Goal: Task Accomplishment & Management: Use online tool/utility

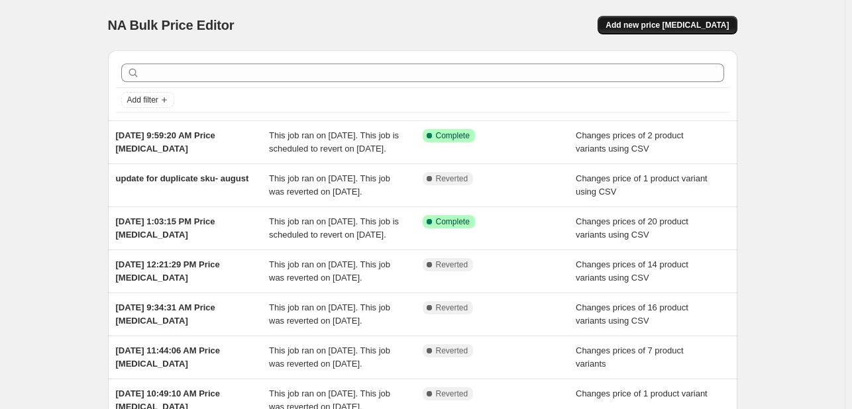
click at [670, 26] on span "Add new price [MEDICAL_DATA]" at bounding box center [666, 25] width 123 height 11
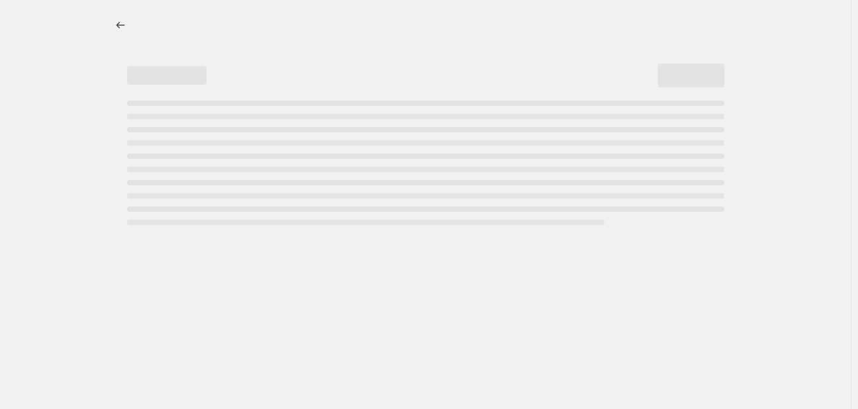
select select "percentage"
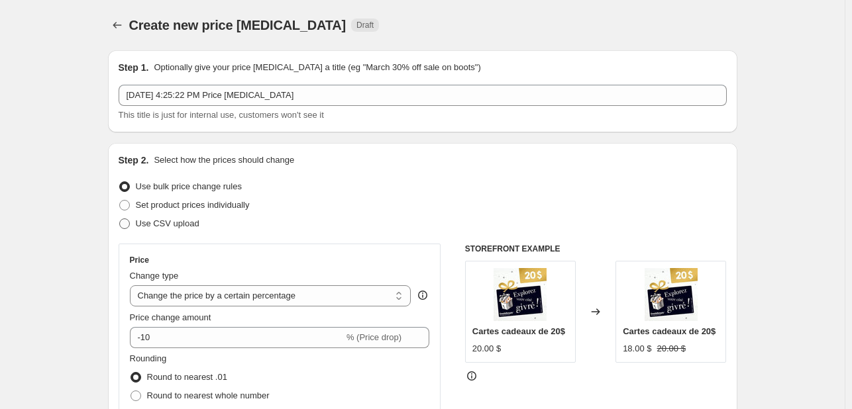
drag, startPoint x: 140, startPoint y: 220, endPoint x: 157, endPoint y: 218, distance: 16.7
click at [140, 221] on span "Use CSV upload" at bounding box center [168, 224] width 64 height 10
click at [120, 219] on input "Use CSV upload" at bounding box center [119, 219] width 1 height 1
radio input "true"
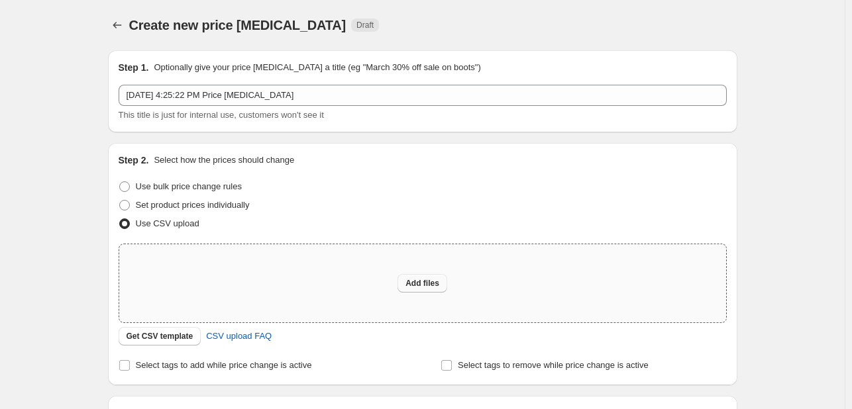
click at [426, 289] on button "Add files" at bounding box center [422, 283] width 50 height 19
type input "C:\fakepath\Changement de prix 2025 - septembre.csv"
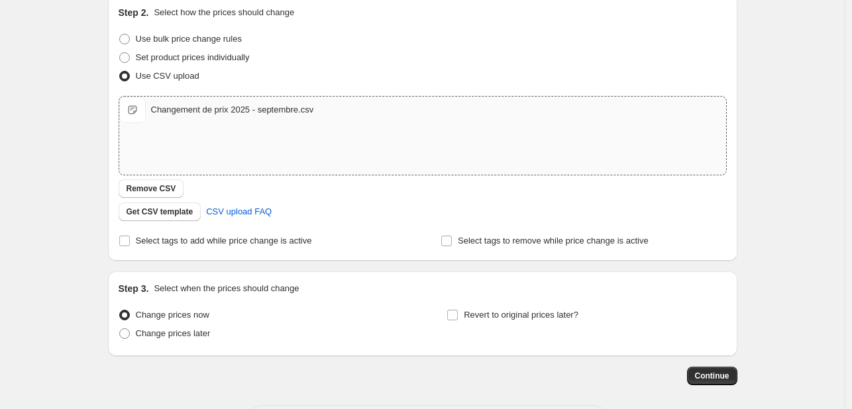
scroll to position [204, 0]
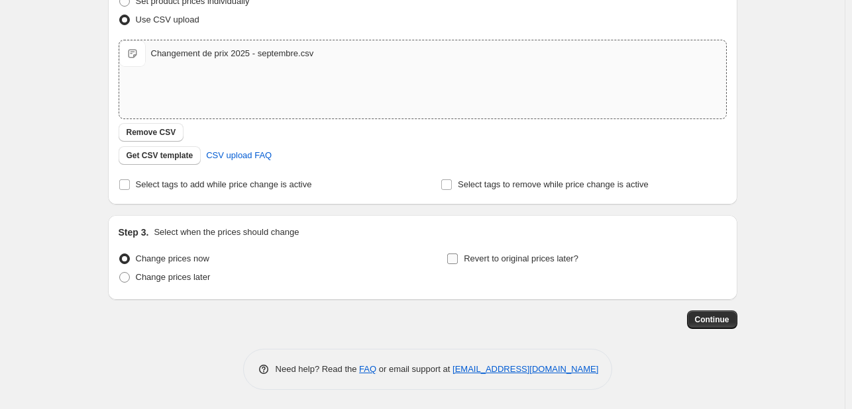
click at [487, 260] on span "Revert to original prices later?" at bounding box center [521, 259] width 115 height 10
click at [458, 260] on input "Revert to original prices later?" at bounding box center [452, 259] width 11 height 11
checkbox input "true"
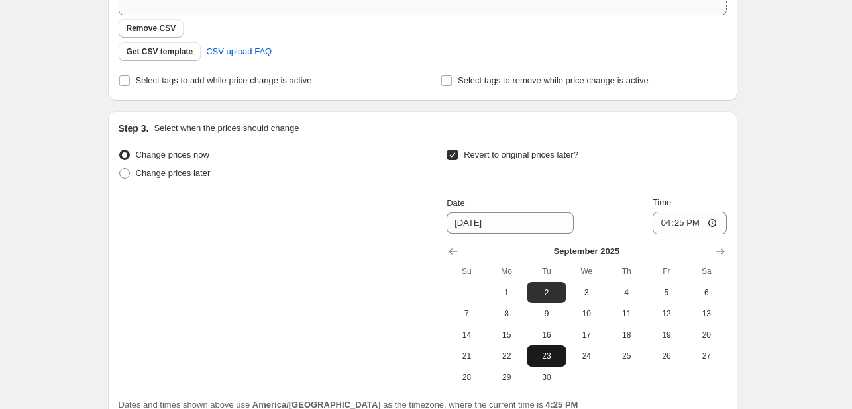
scroll to position [403, 0]
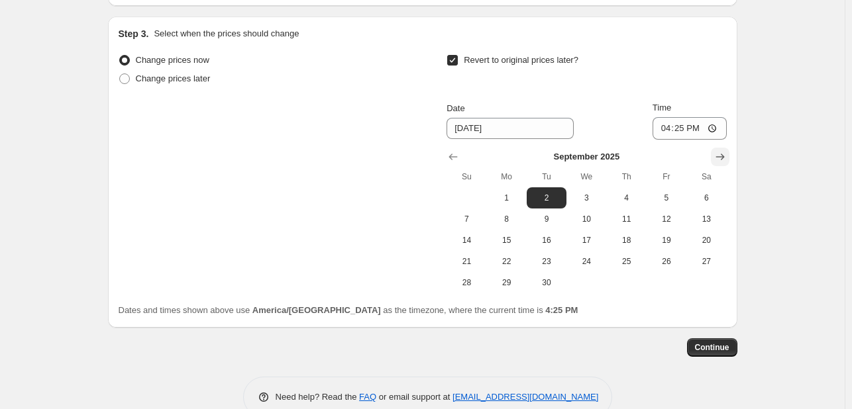
click at [724, 156] on icon "Show next month, October 2025" at bounding box center [719, 156] width 13 height 13
click at [632, 281] on span "30" at bounding box center [625, 282] width 29 height 11
type input "[DATE]"
drag, startPoint x: 654, startPoint y: 109, endPoint x: 674, endPoint y: 138, distance: 34.7
click at [657, 115] on div "Date [DATE] Time 16:25" at bounding box center [585, 120] width 279 height 38
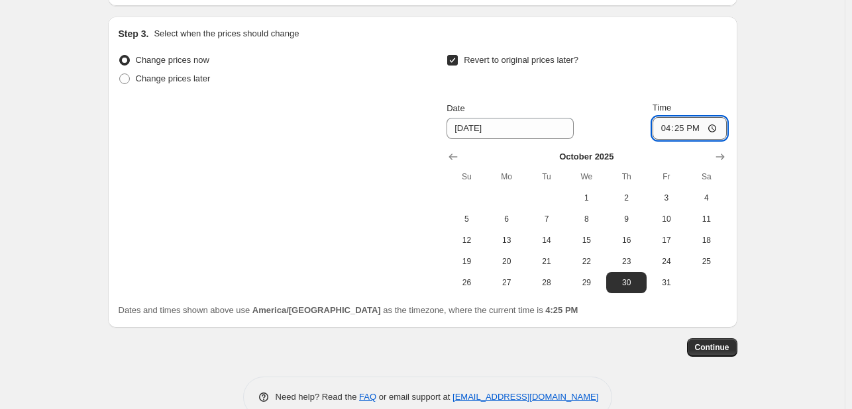
click at [674, 138] on input "16:25" at bounding box center [689, 128] width 74 height 23
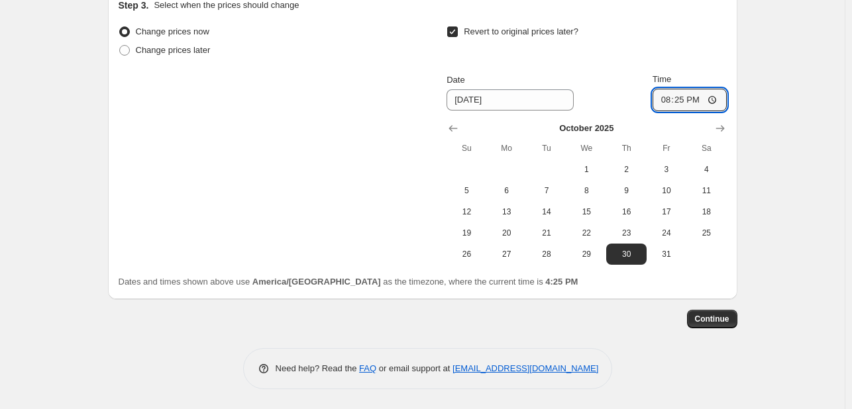
click at [693, 99] on input "20:25" at bounding box center [689, 100] width 74 height 23
type input "08:25"
click at [717, 320] on span "Continue" at bounding box center [712, 319] width 34 height 11
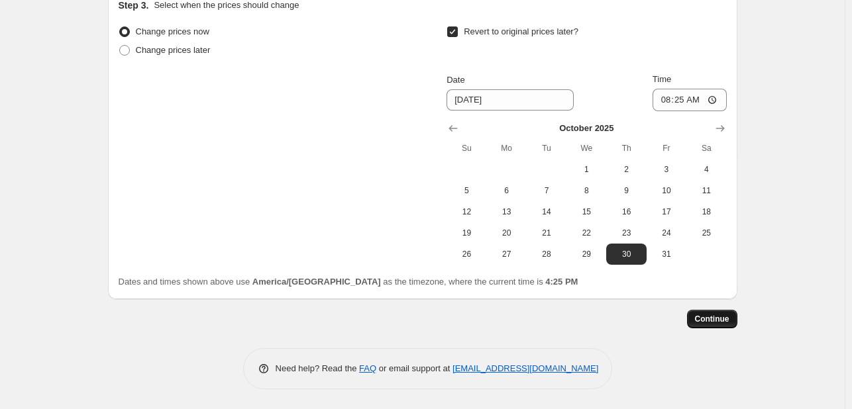
scroll to position [0, 0]
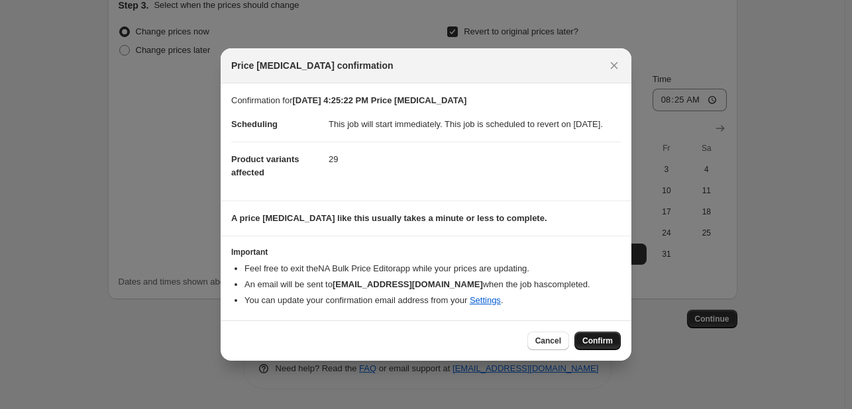
click at [589, 344] on span "Confirm" at bounding box center [597, 341] width 30 height 11
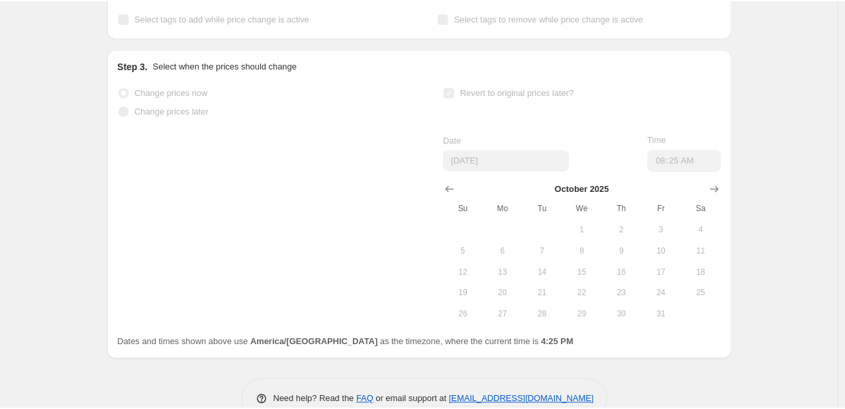
scroll to position [466, 0]
